Goal: Transaction & Acquisition: Download file/media

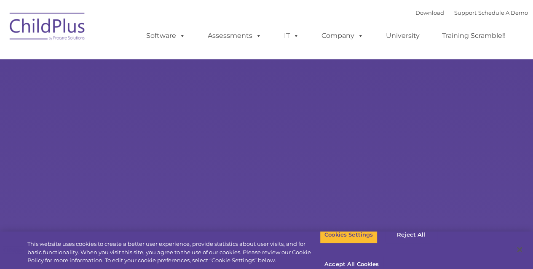
select select "MEDIUM"
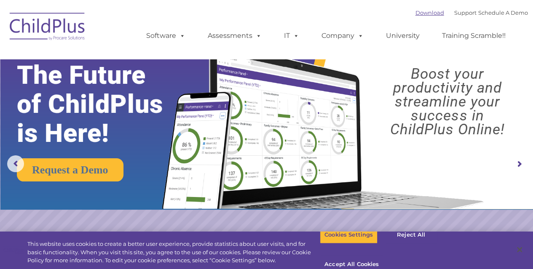
click at [422, 11] on link "Download" at bounding box center [429, 12] width 29 height 7
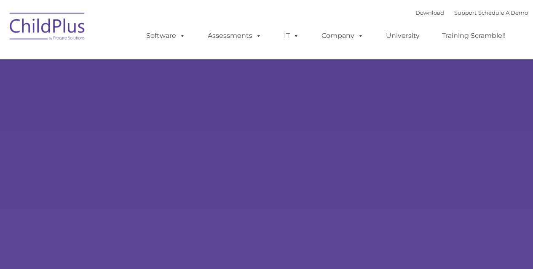
type input ""
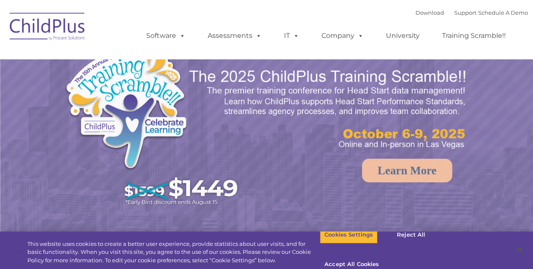
select select "MEDIUM"
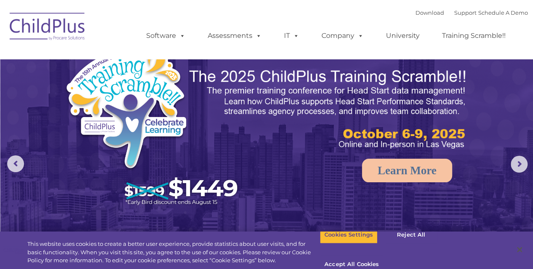
click at [55, 30] on img at bounding box center [47, 28] width 84 height 42
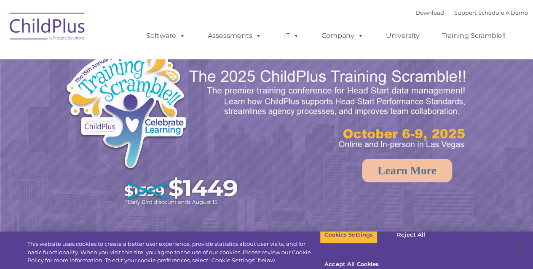
select select "MEDIUM"
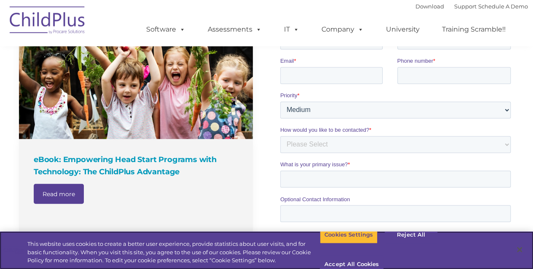
scroll to position [631, 0]
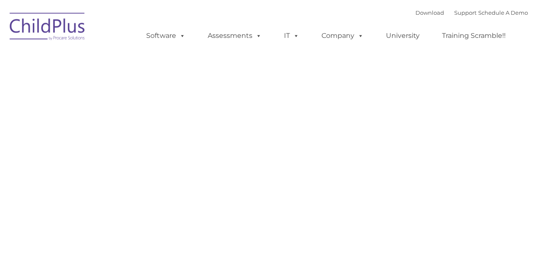
type input ""
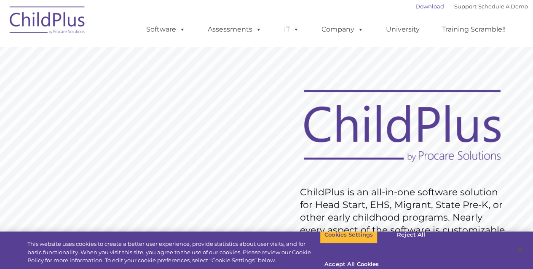
click at [421, 8] on link "Download" at bounding box center [429, 6] width 29 height 7
